Goal: Submit feedback/report problem: Submit feedback/report problem

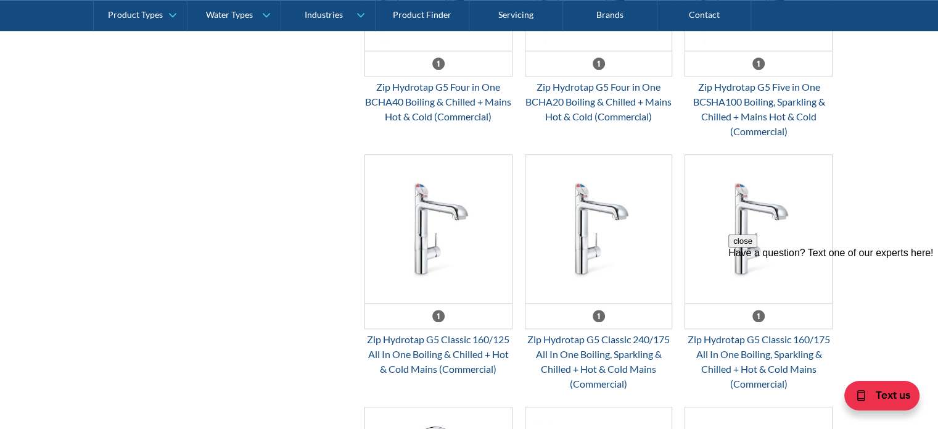
scroll to position [1032, 0]
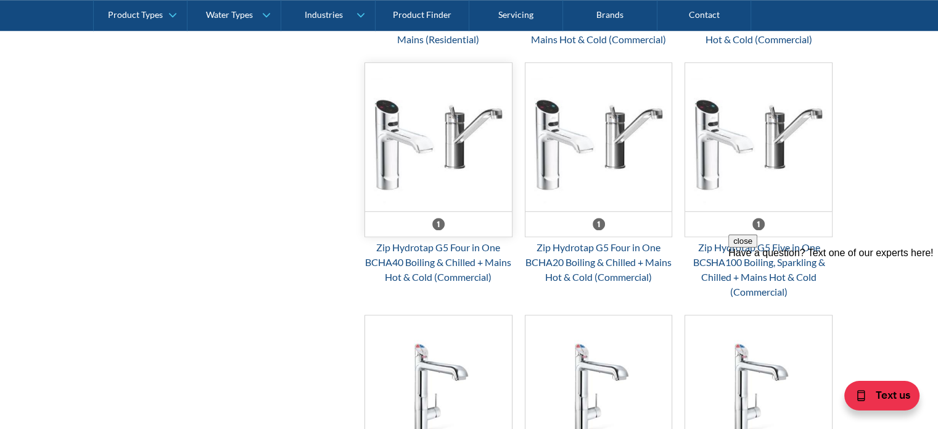
click at [458, 140] on img "Email Form 3" at bounding box center [438, 137] width 147 height 148
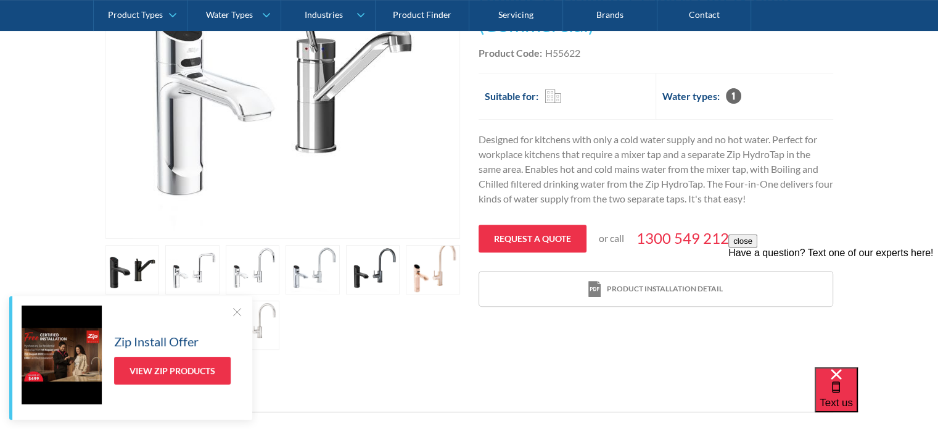
scroll to position [428, 0]
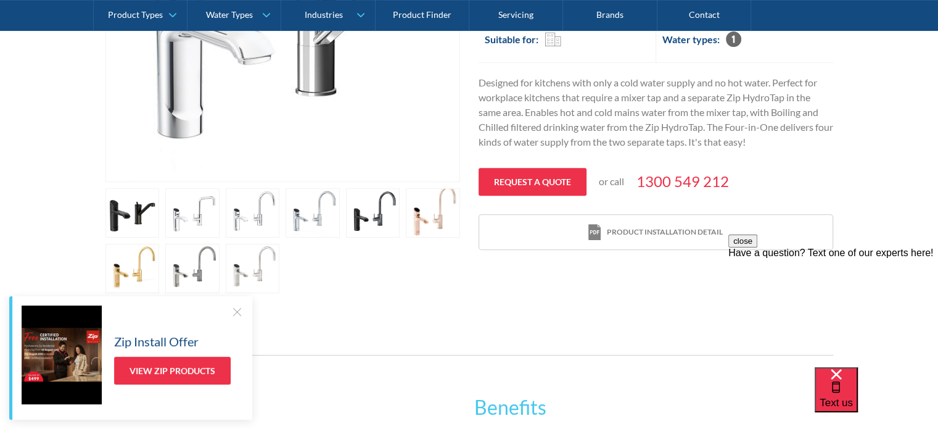
click at [240, 310] on div at bounding box center [237, 311] width 12 height 12
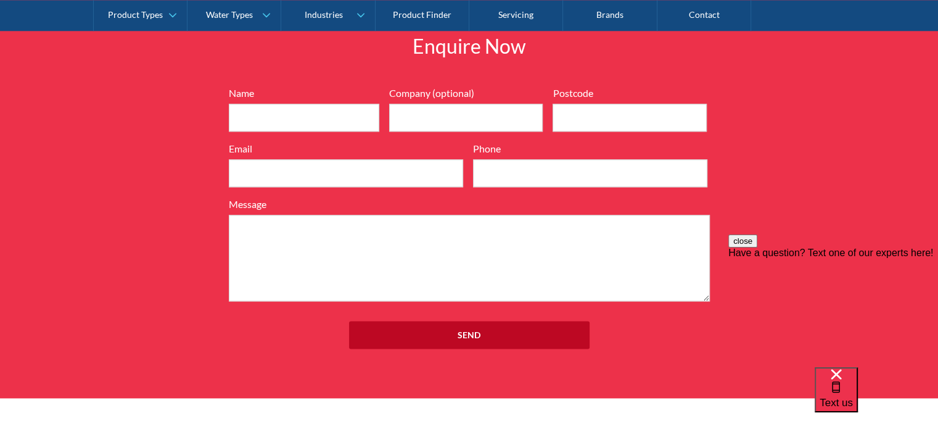
scroll to position [1437, 0]
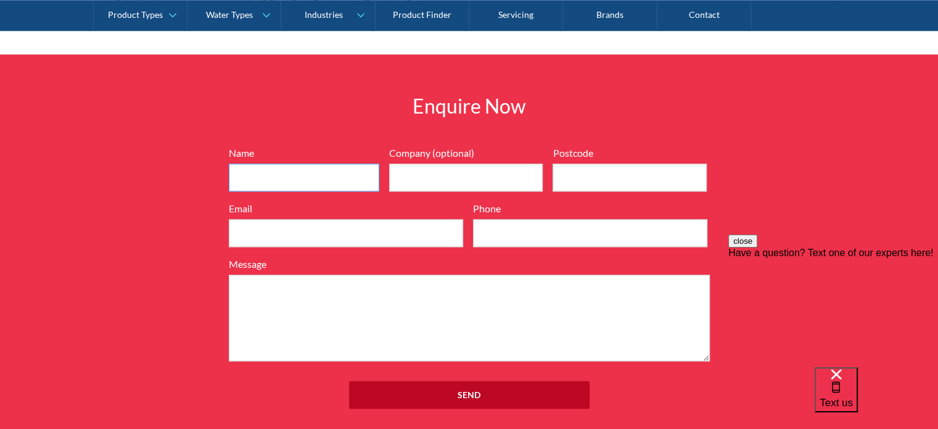
click at [252, 163] on input "Name" at bounding box center [304, 177] width 151 height 28
type input "Sam Tropeano"
click at [408, 175] on input "Company (optional)" at bounding box center [466, 177] width 154 height 28
type input "l"
type input "Lexington services"
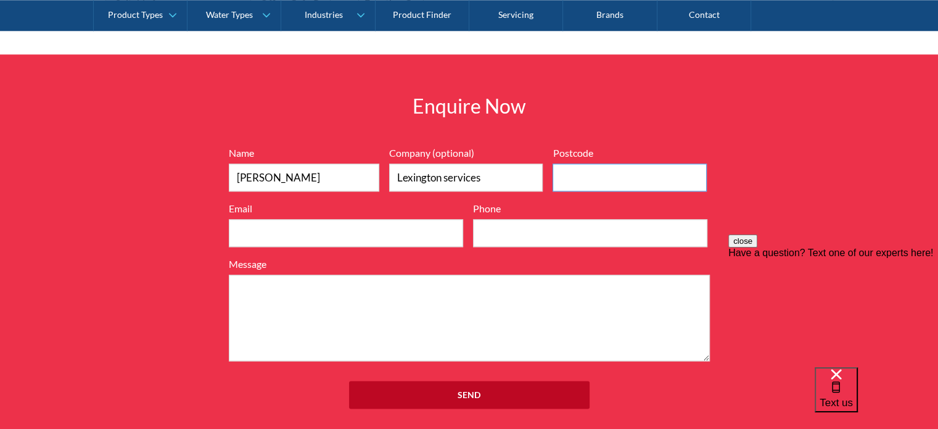
click at [559, 176] on input "Postcode" at bounding box center [630, 177] width 154 height 28
type input "3101"
click at [291, 226] on input "Email" at bounding box center [346, 233] width 234 height 28
type input "sam@lexingtonservices.com.au"
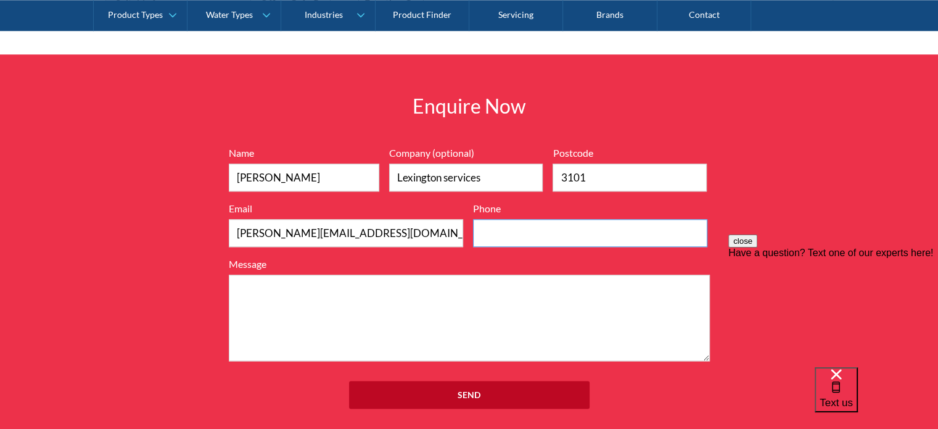
click at [506, 231] on input "Phone" at bounding box center [590, 233] width 234 height 28
click at [556, 232] on input "Phone" at bounding box center [590, 233] width 234 height 28
type input "0429131147"
click at [329, 308] on textarea "Message" at bounding box center [469, 318] width 481 height 86
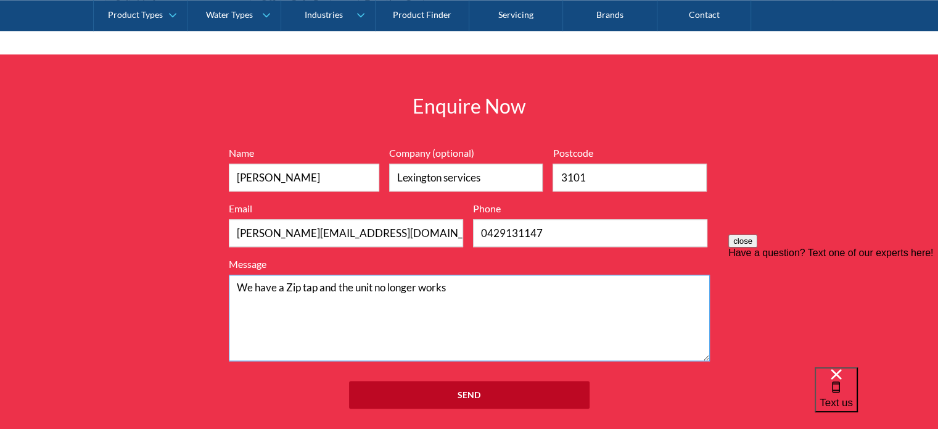
click at [329, 308] on textarea "We have a Zip tap and the unit no longer works" at bounding box center [469, 318] width 481 height 86
click at [456, 288] on textarea "We have a Zip tap and the unit no longer works" at bounding box center [469, 318] width 481 height 86
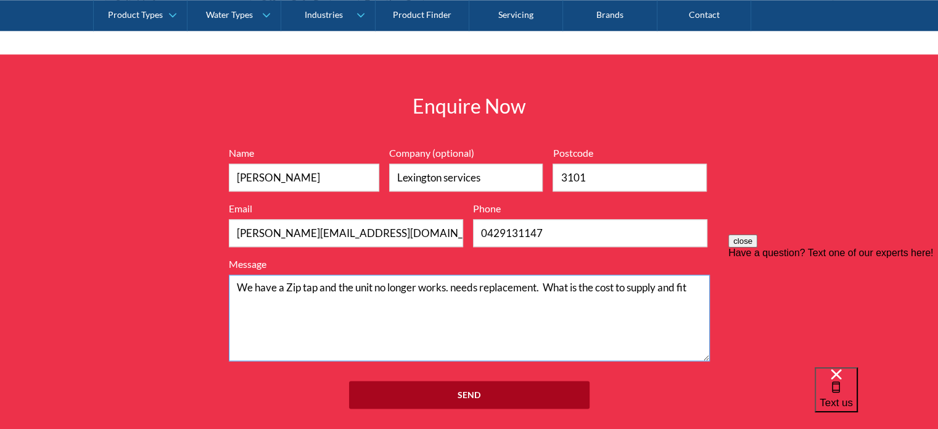
type textarea "We have a Zip tap and the unit no longer works. needs replacement. What is the …"
click at [468, 390] on input "Send" at bounding box center [469, 395] width 241 height 28
